Goal: Entertainment & Leisure: Consume media (video, audio)

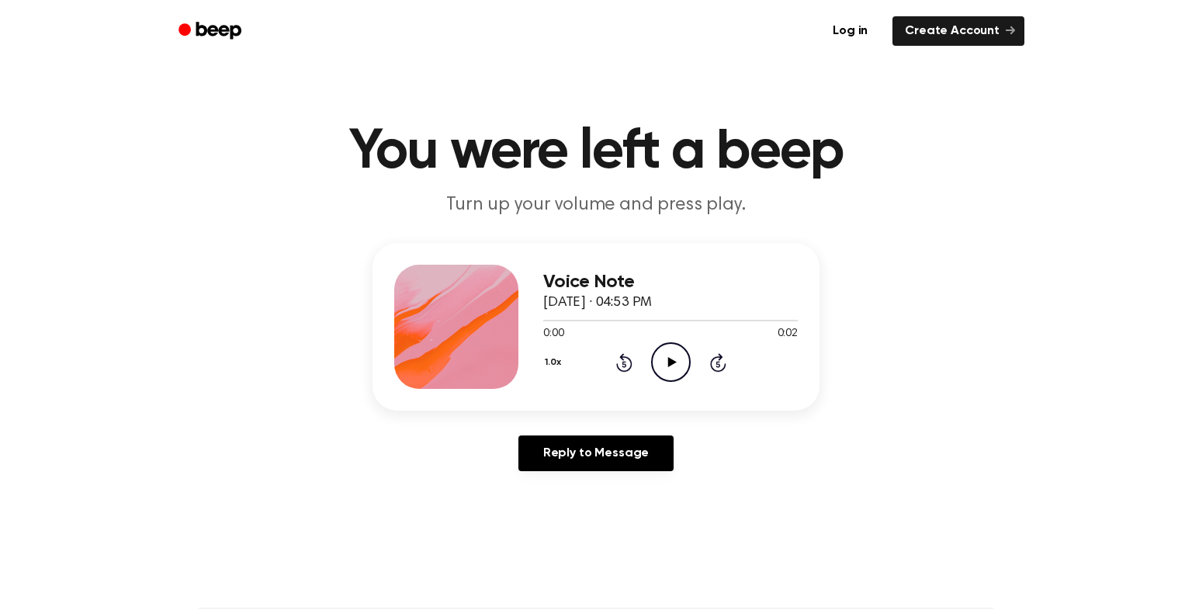
click at [669, 355] on icon "Play Audio" at bounding box center [671, 362] width 40 height 40
click at [669, 355] on icon "Pause Audio" at bounding box center [671, 362] width 40 height 40
click at [668, 355] on icon "Play Audio" at bounding box center [671, 362] width 40 height 40
click at [668, 355] on icon "Pause Audio" at bounding box center [671, 362] width 40 height 40
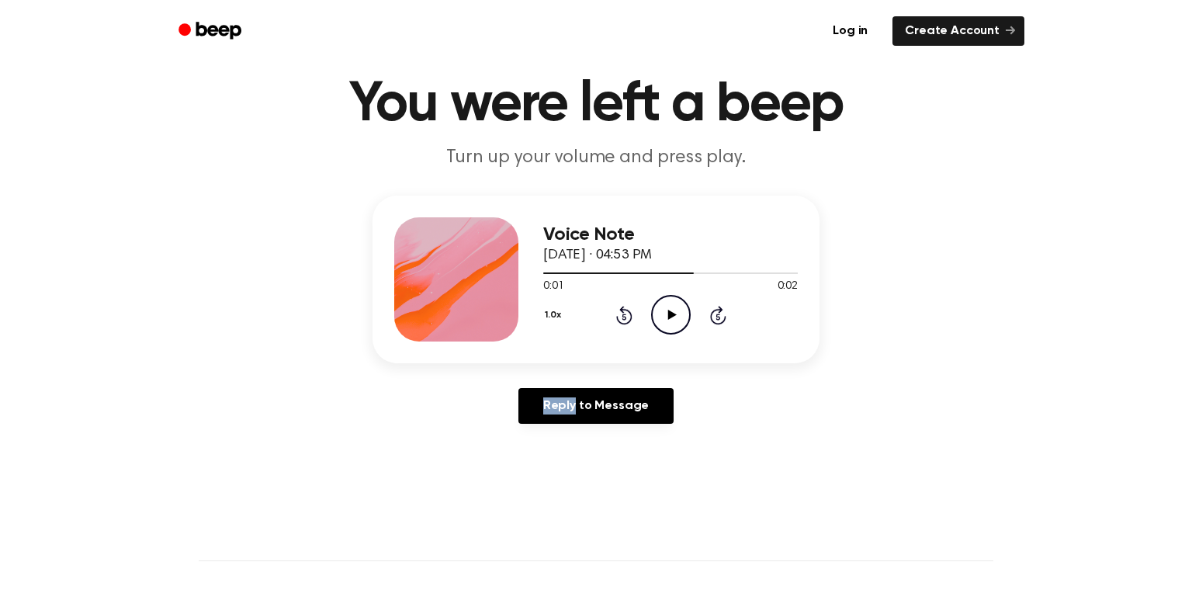
scroll to position [43, 0]
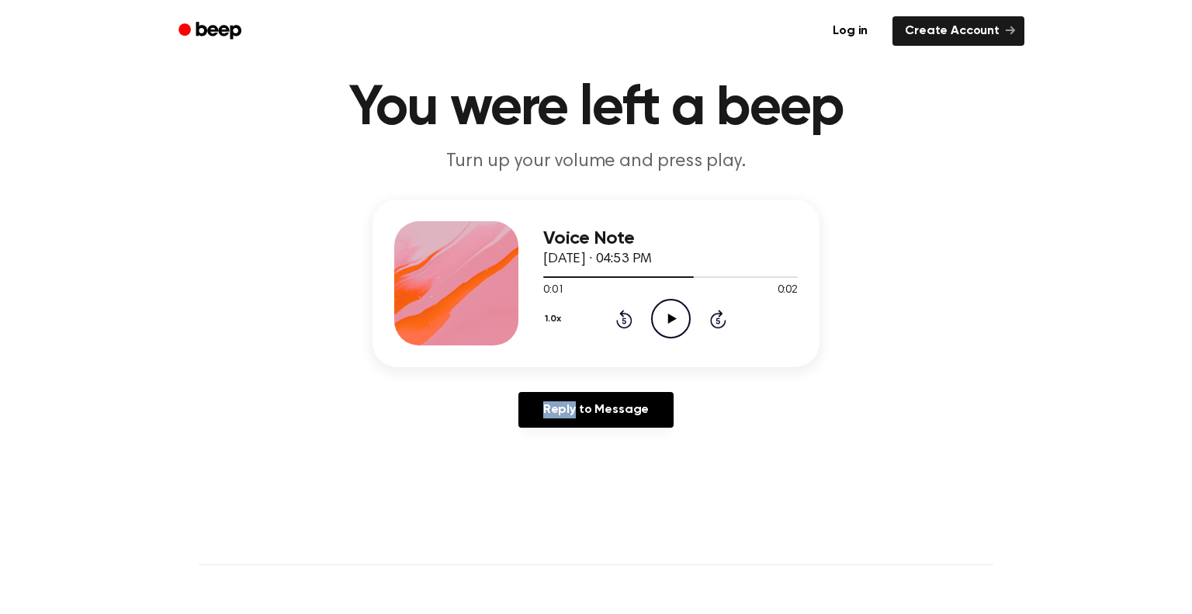
click at [1191, 230] on main "You were left a beep Turn up your volume and press play. Voice Note October 2, …" at bounding box center [596, 435] width 1192 height 957
click at [859, 54] on div "Log in Create Account" at bounding box center [596, 31] width 857 height 62
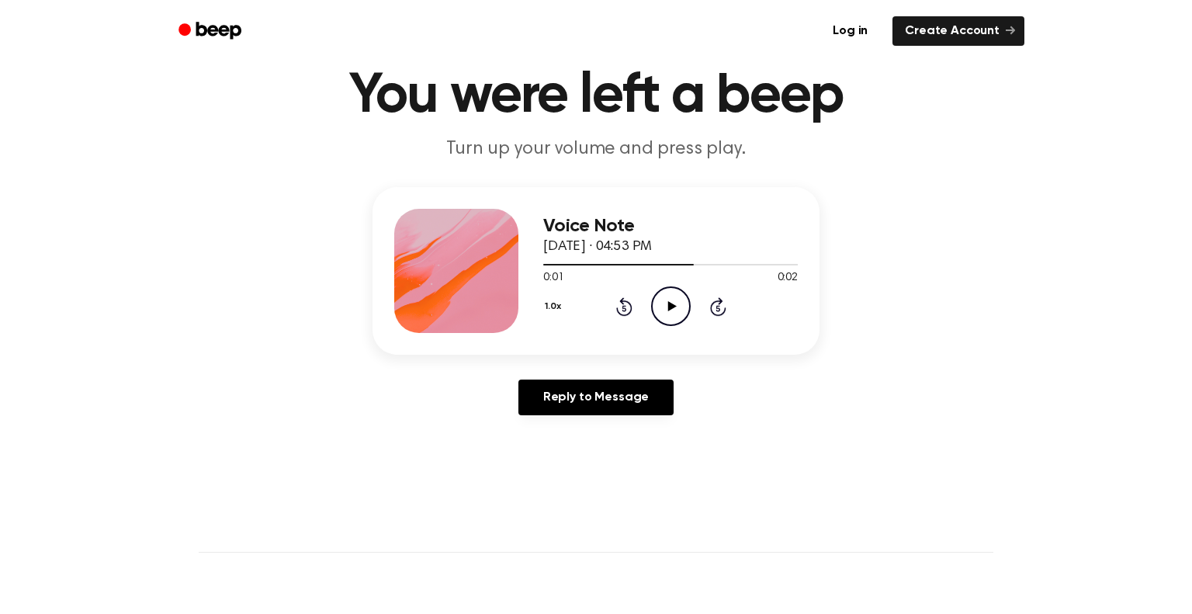
scroll to position [57, 0]
click at [665, 293] on icon "Play Audio" at bounding box center [671, 306] width 40 height 40
click at [559, 267] on div at bounding box center [670, 264] width 255 height 12
click at [664, 300] on icon "Play Audio" at bounding box center [671, 306] width 40 height 40
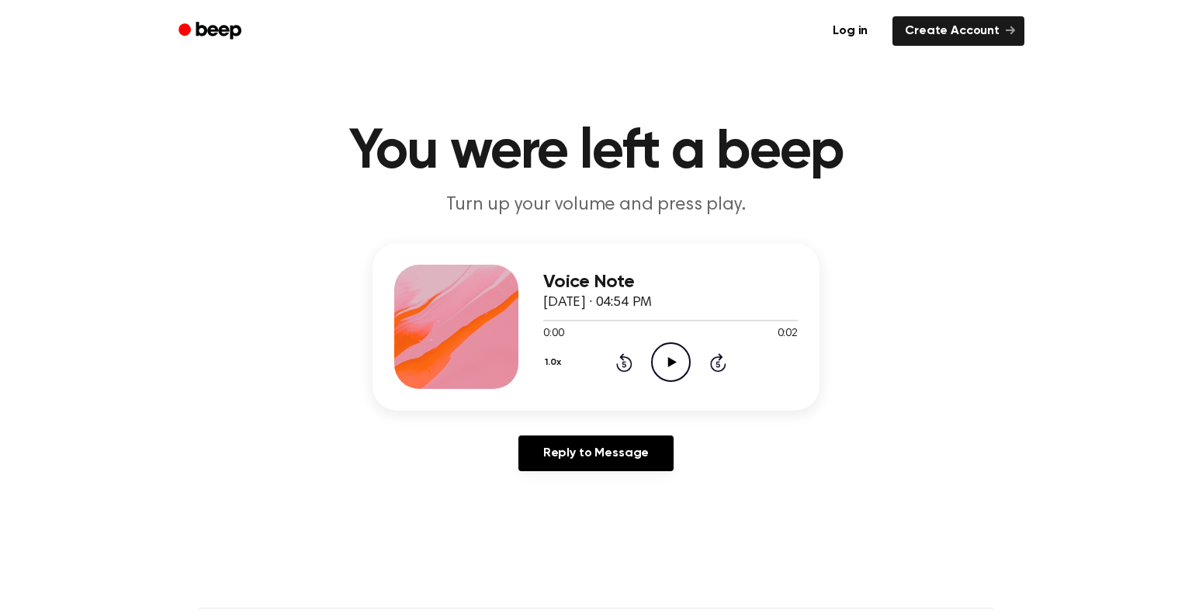
click at [664, 355] on icon "Play Audio" at bounding box center [671, 362] width 40 height 40
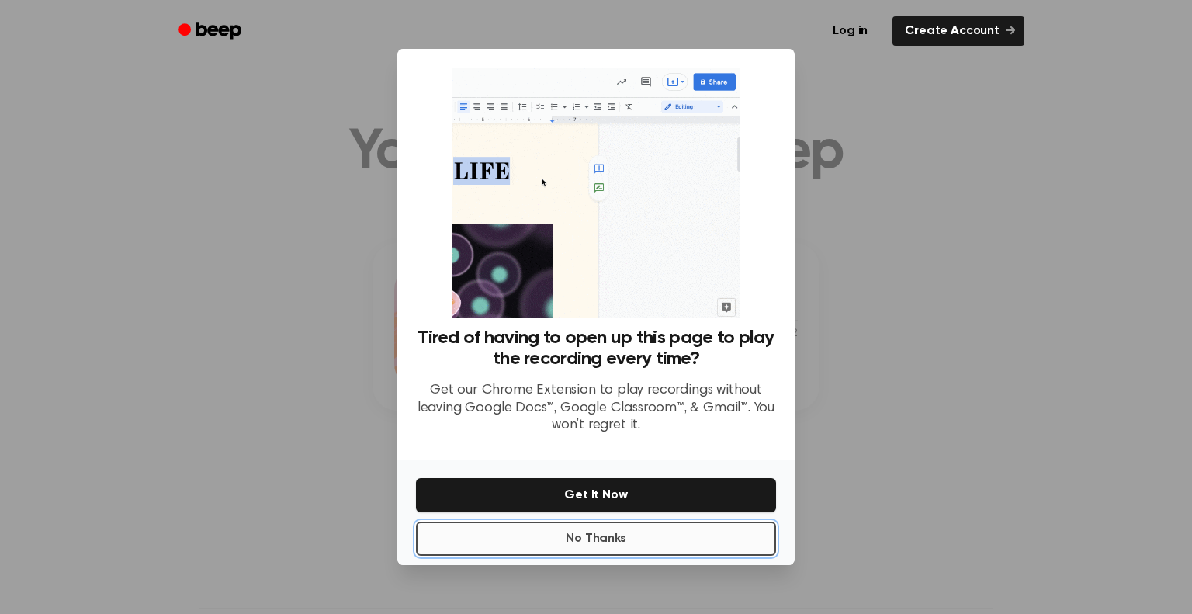
click at [654, 535] on button "No Thanks" at bounding box center [596, 538] width 360 height 34
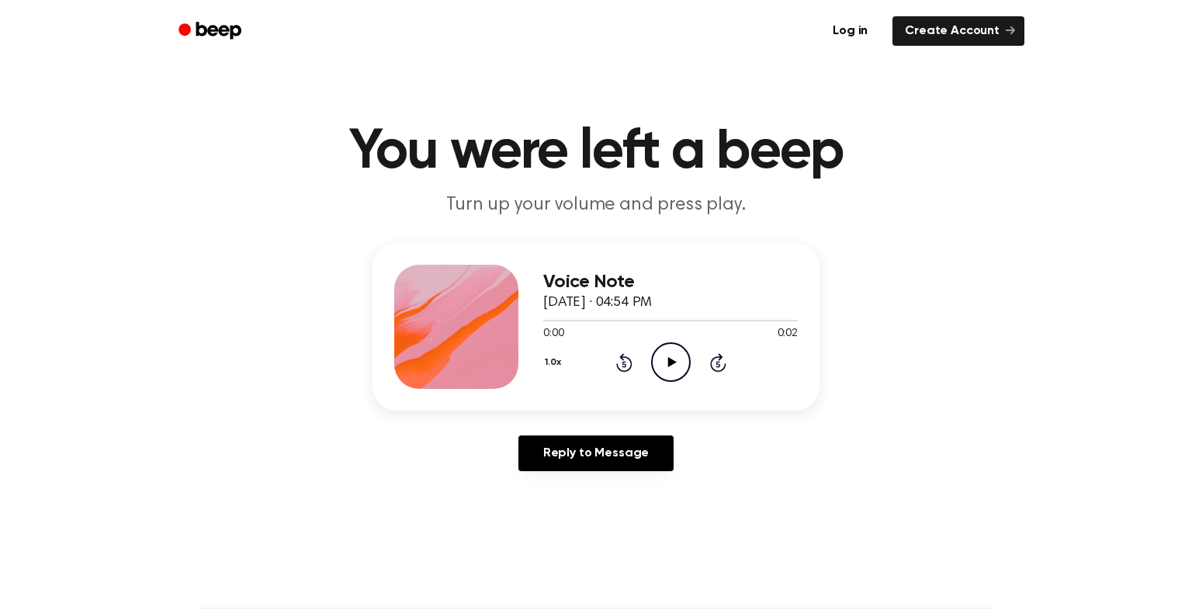
click at [680, 363] on icon "Play Audio" at bounding box center [671, 362] width 40 height 40
click at [668, 377] on icon "Play Audio" at bounding box center [671, 362] width 40 height 40
click at [670, 370] on icon "Play Audio" at bounding box center [671, 362] width 40 height 40
click at [660, 362] on icon "Play Audio" at bounding box center [671, 362] width 40 height 40
click at [669, 358] on icon at bounding box center [671, 362] width 9 height 10
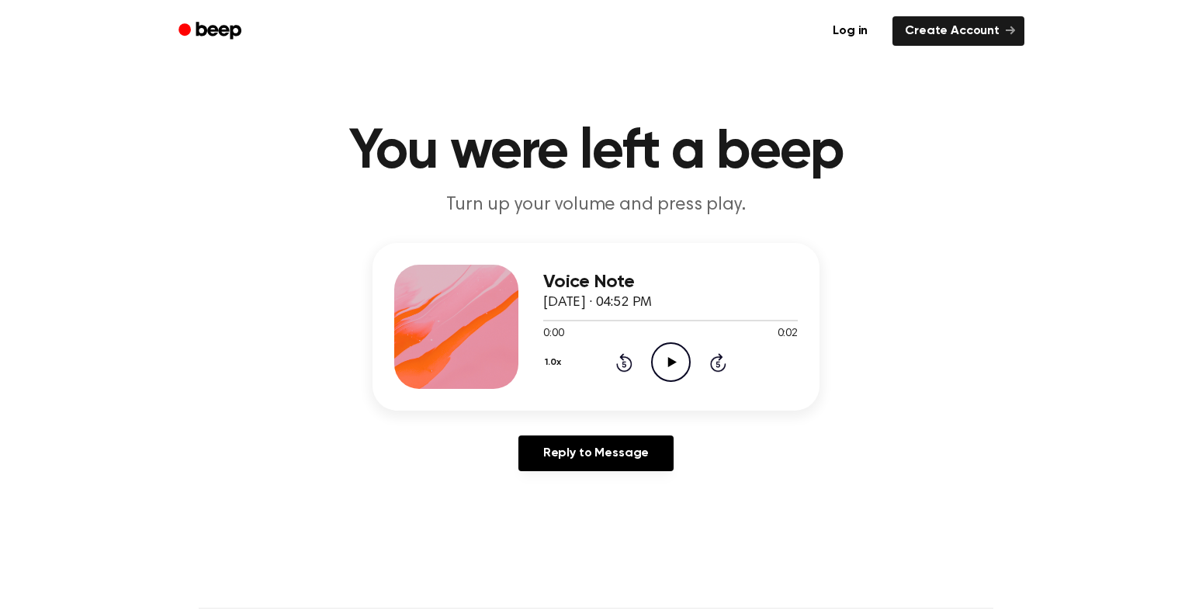
click at [664, 366] on icon "Play Audio" at bounding box center [671, 362] width 40 height 40
